Goal: Task Accomplishment & Management: Use online tool/utility

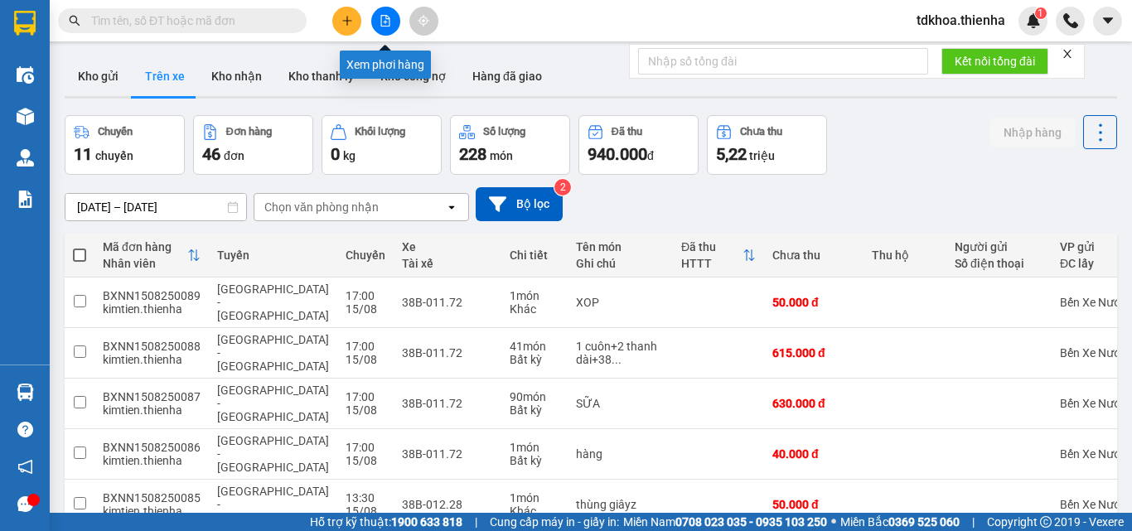
click at [390, 27] on button at bounding box center [385, 21] width 29 height 29
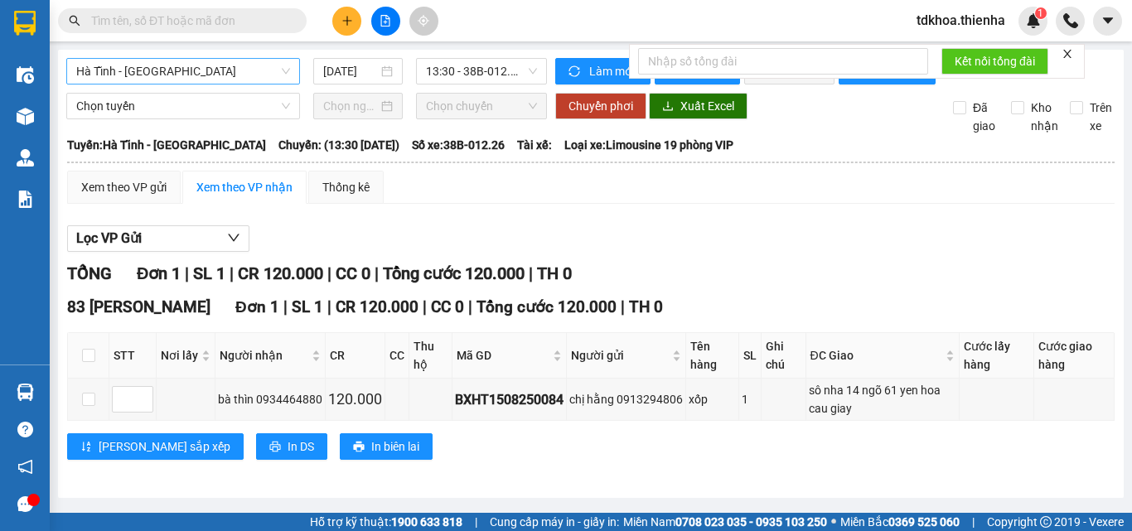
drag, startPoint x: 193, startPoint y: 71, endPoint x: 182, endPoint y: 75, distance: 11.3
click at [193, 72] on span "Hà Tĩnh - [GEOGRAPHIC_DATA]" at bounding box center [183, 71] width 214 height 25
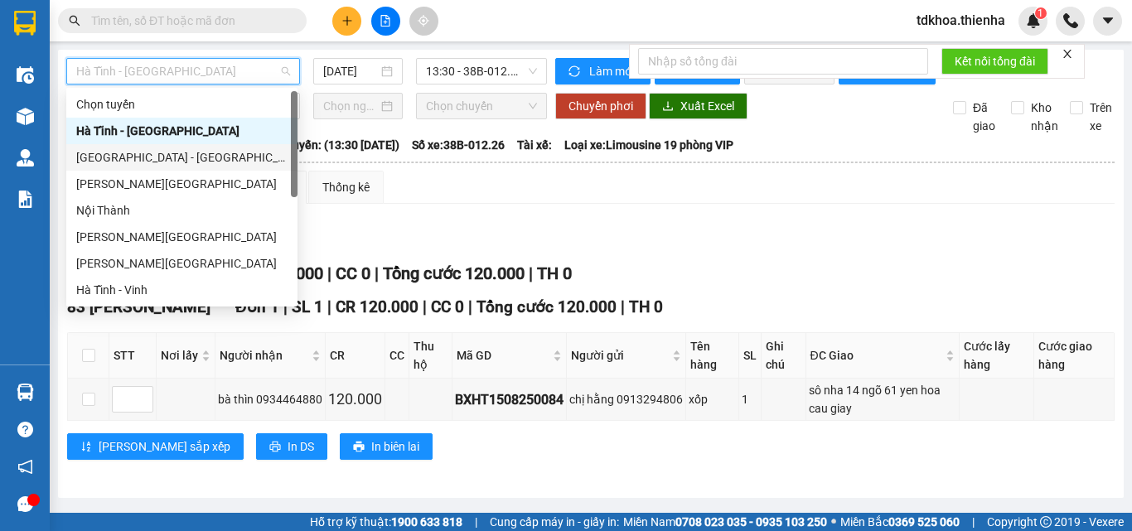
click at [97, 154] on div "[GEOGRAPHIC_DATA] - [GEOGRAPHIC_DATA]" at bounding box center [181, 157] width 211 height 18
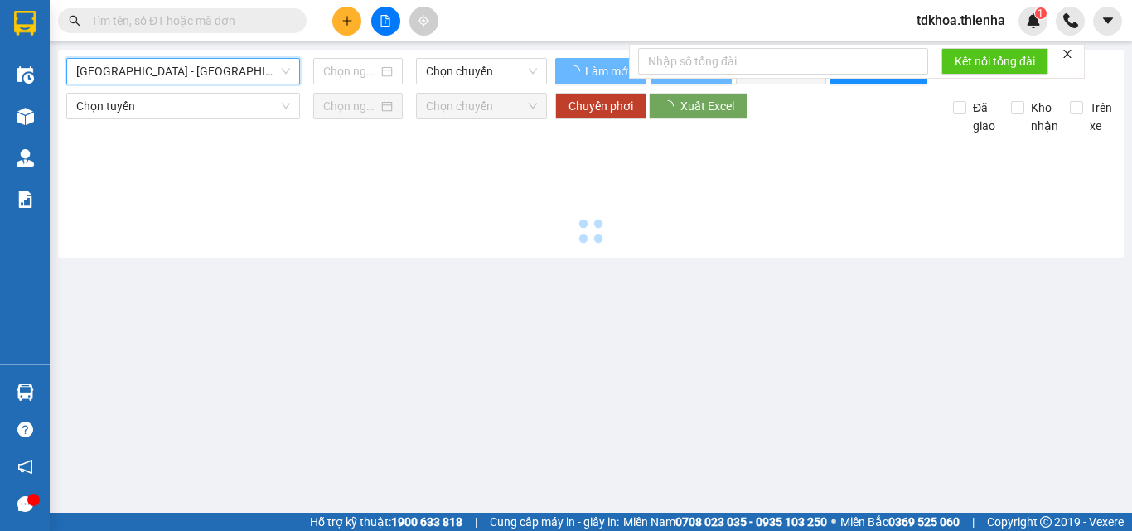
type input "[DATE]"
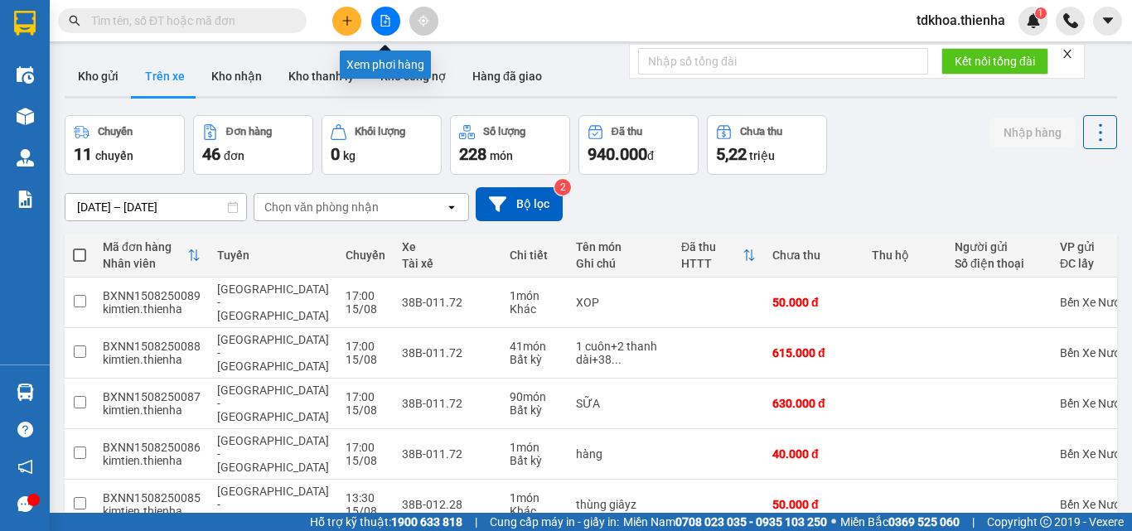
click at [388, 27] on button at bounding box center [385, 21] width 29 height 29
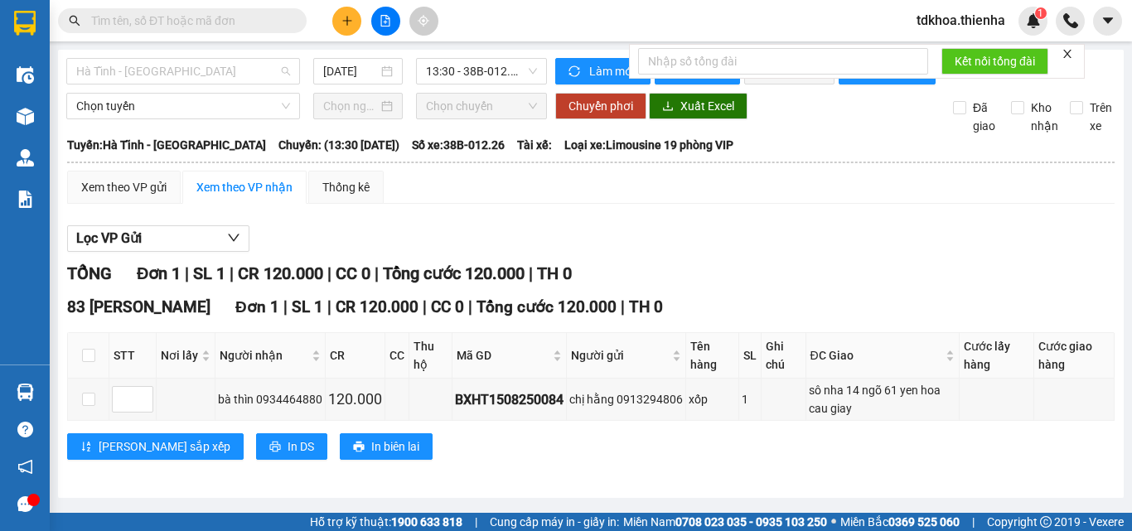
drag, startPoint x: 191, startPoint y: 68, endPoint x: 168, endPoint y: 91, distance: 32.8
click at [190, 71] on span "Hà Tĩnh - [GEOGRAPHIC_DATA]" at bounding box center [183, 71] width 214 height 25
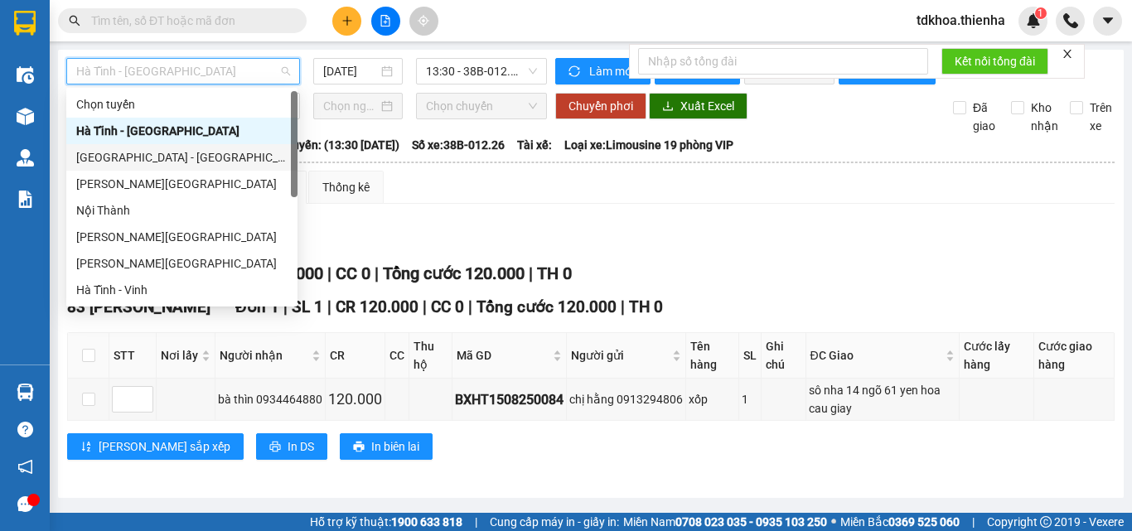
click at [104, 154] on div "[GEOGRAPHIC_DATA] - [GEOGRAPHIC_DATA]" at bounding box center [181, 157] width 211 height 18
type input "[DATE]"
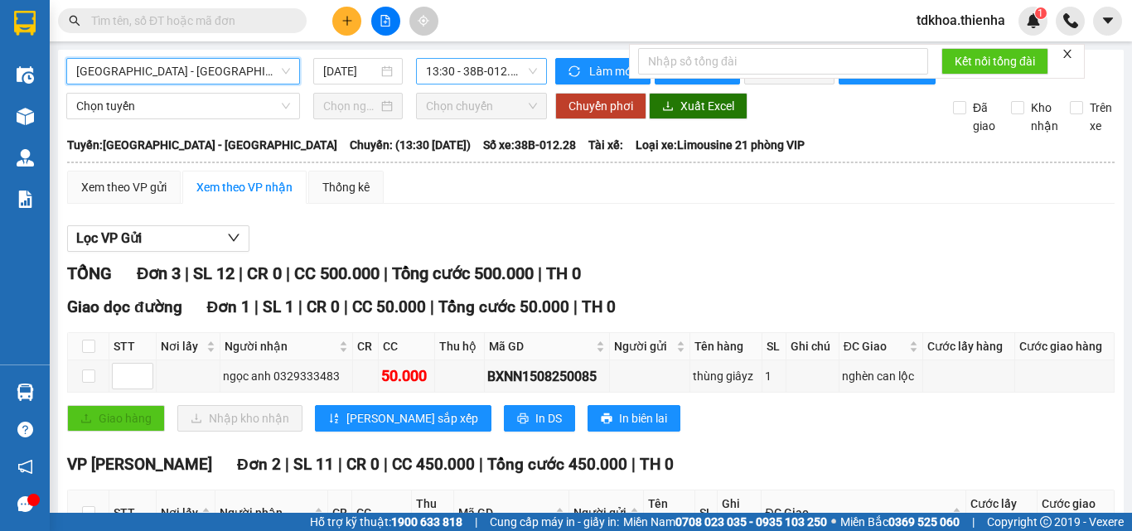
click at [473, 67] on span "13:30 - 38B-012.28" at bounding box center [481, 71] width 111 height 25
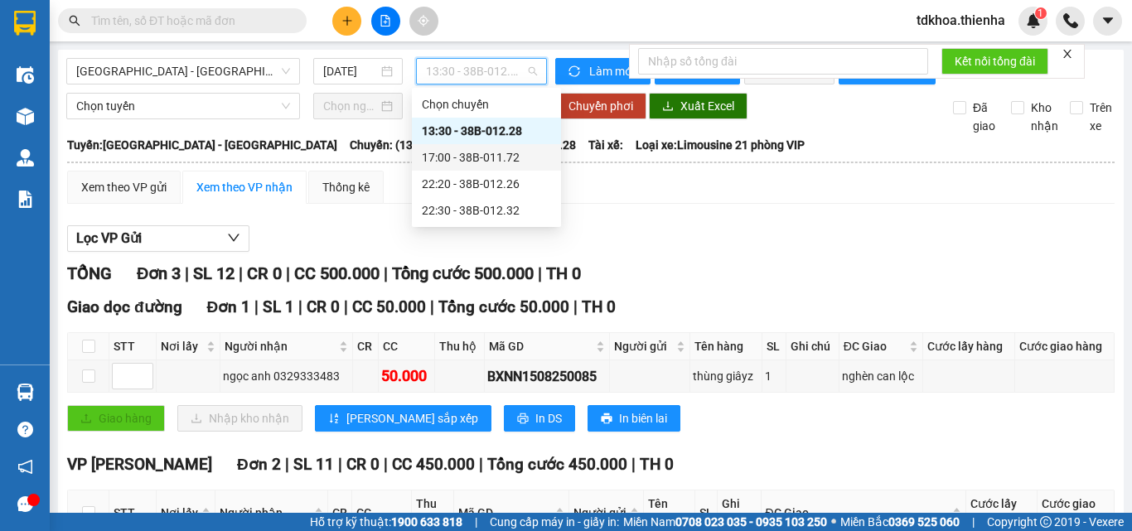
click at [467, 153] on div "17:00 - 38B-011.72" at bounding box center [486, 157] width 129 height 18
